Goal: Check status

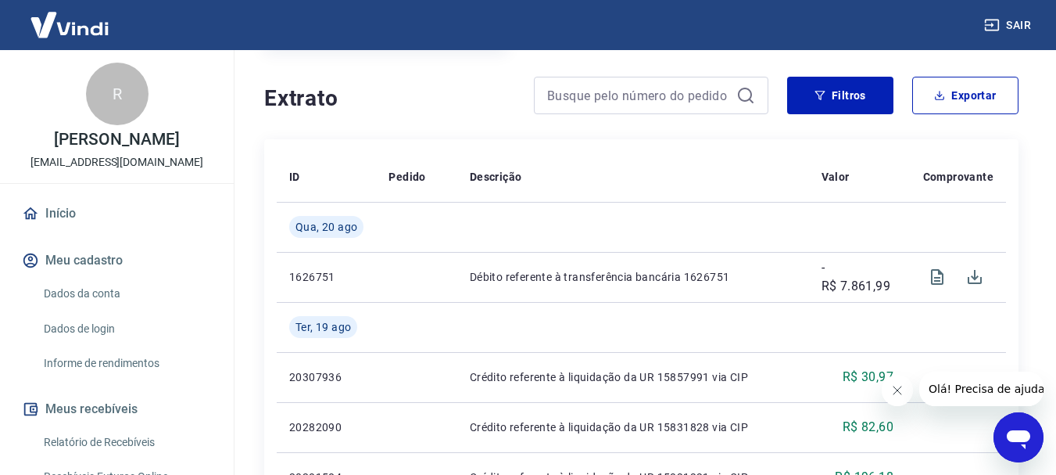
scroll to position [313, 0]
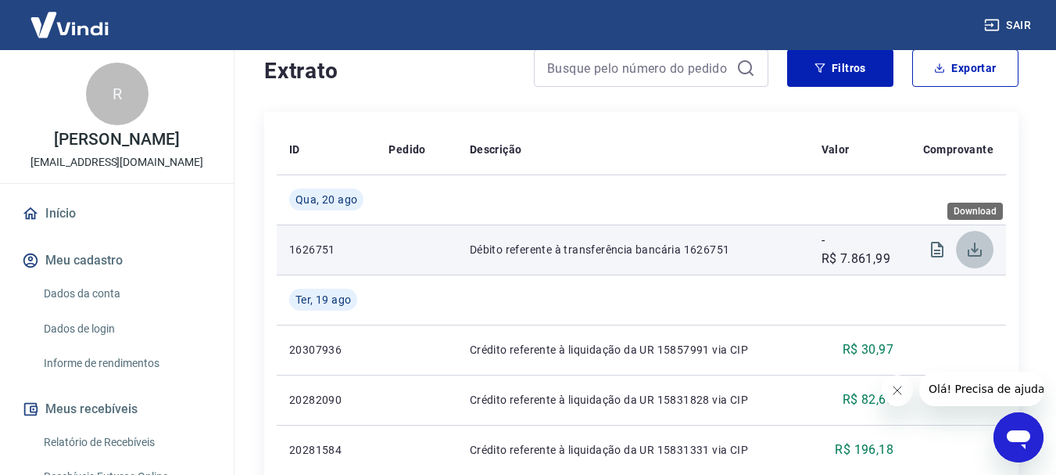
click at [975, 247] on icon "Download" at bounding box center [975, 249] width 14 height 14
click at [935, 246] on icon "Visualizar" at bounding box center [937, 249] width 19 height 19
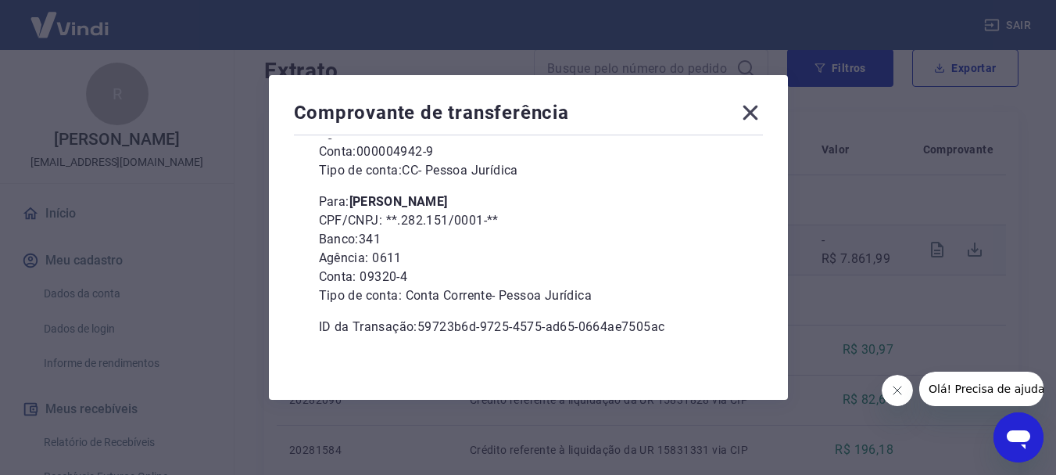
scroll to position [213, 0]
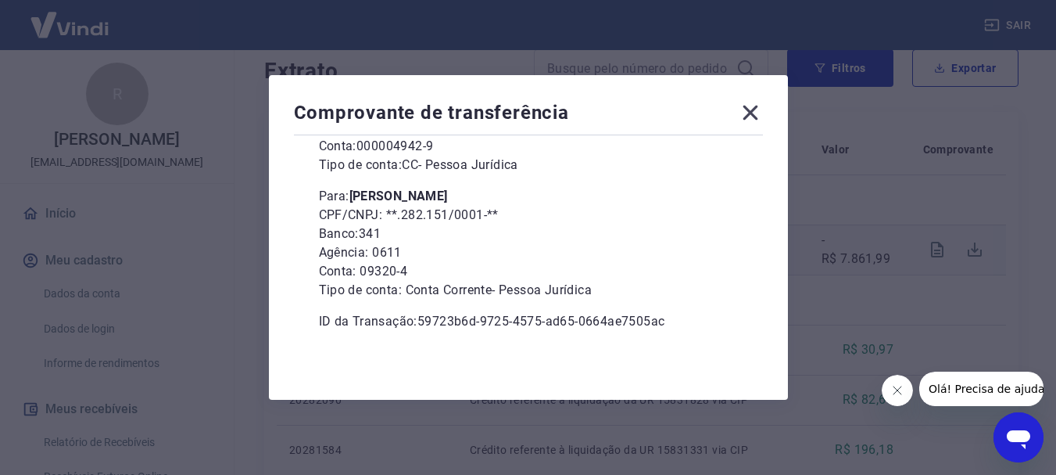
click at [755, 108] on icon at bounding box center [750, 112] width 25 height 25
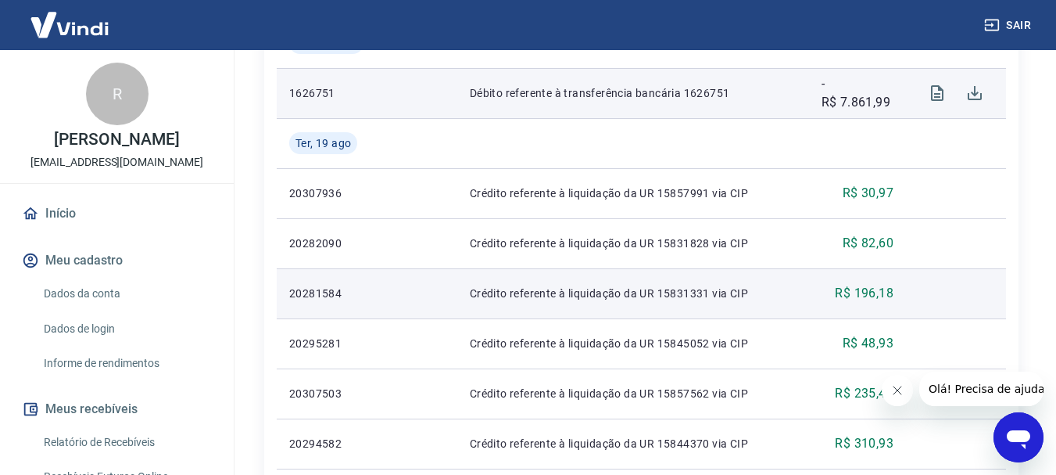
scroll to position [391, 0]
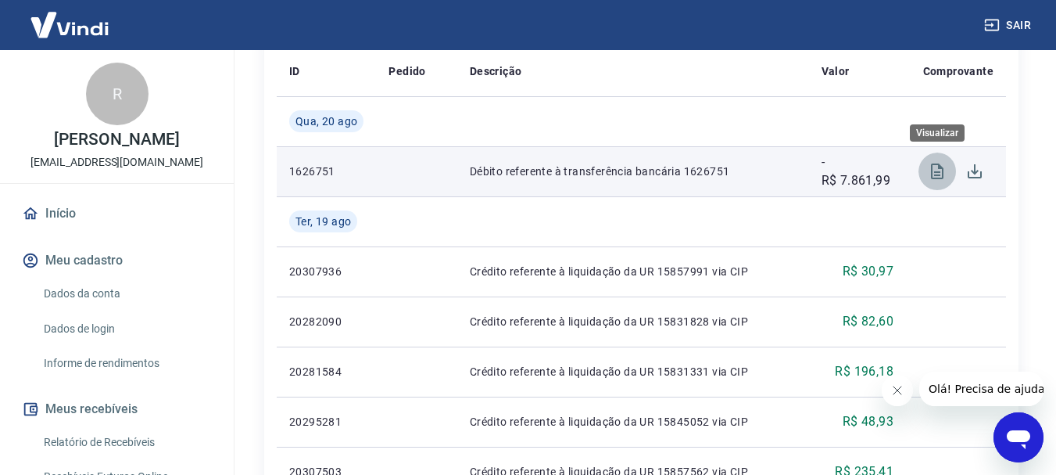
click at [945, 170] on icon "Visualizar" at bounding box center [937, 171] width 19 height 19
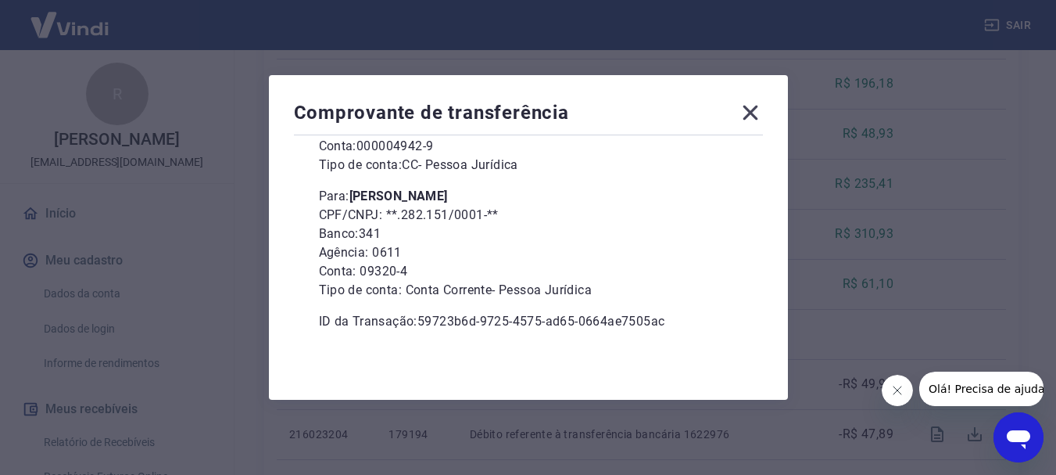
scroll to position [704, 0]
click at [754, 108] on icon at bounding box center [750, 112] width 25 height 25
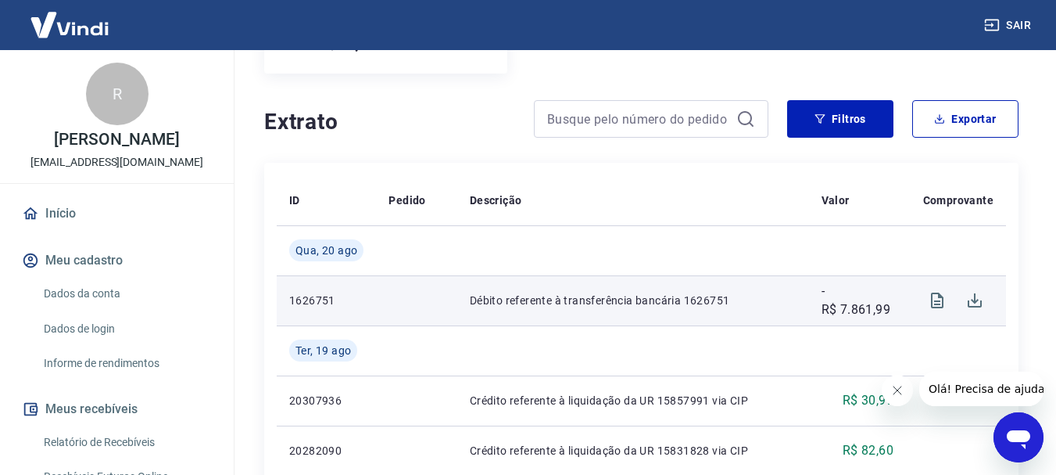
scroll to position [235, 0]
